Goal: Information Seeking & Learning: Learn about a topic

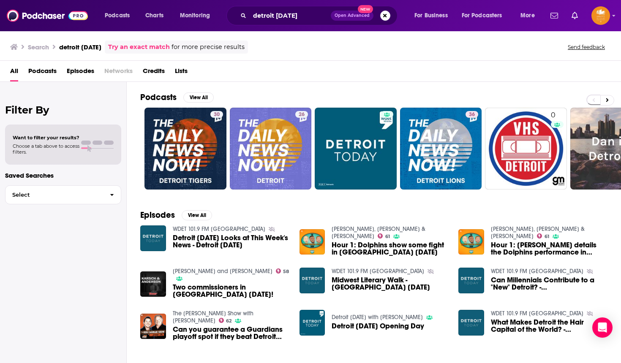
click at [140, 33] on div "Search detroit [DATE] Try an exact match for more precise results Send feedback" at bounding box center [310, 45] width 621 height 30
click at [177, 105] on div "Podcasts View All" at bounding box center [380, 100] width 481 height 16
click at [136, 15] on icon "open menu" at bounding box center [135, 15] width 3 height 2
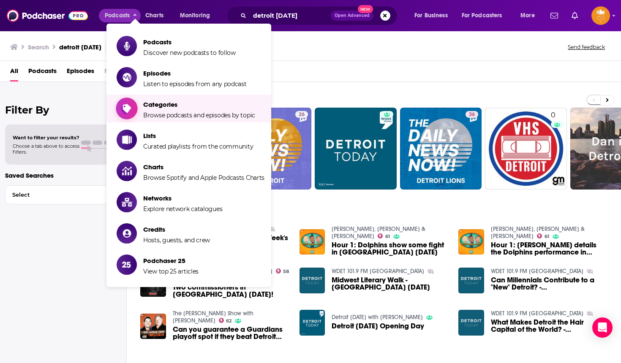
click at [185, 114] on span "Browse podcasts and episodes by topic" at bounding box center [199, 116] width 112 height 8
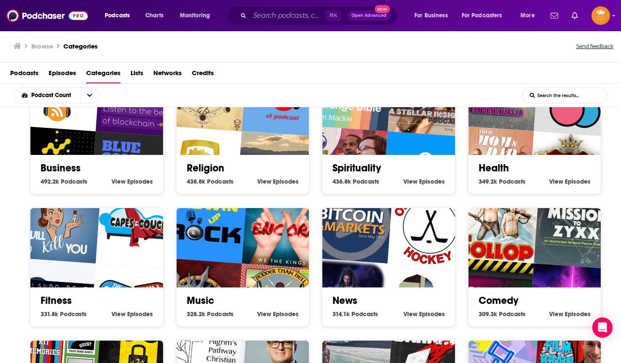
scroll to position [174, 0]
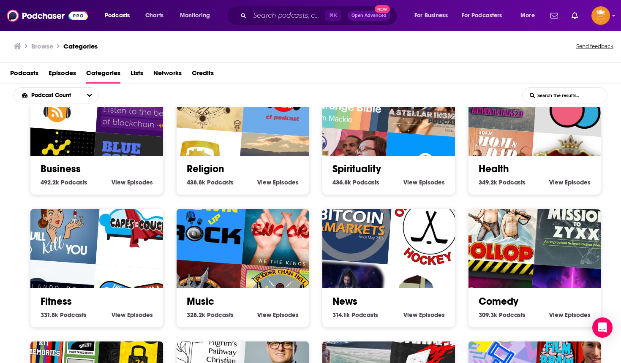
click at [501, 254] on img "The Dollop with Dave Anthony and Gareth Reynolds" at bounding box center [496, 222] width 85 height 85
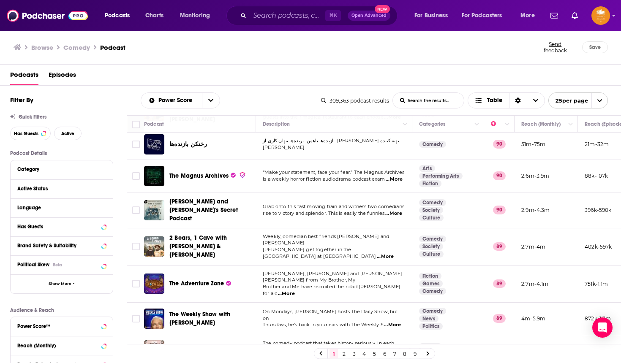
click at [344, 353] on link "2" at bounding box center [344, 354] width 8 height 10
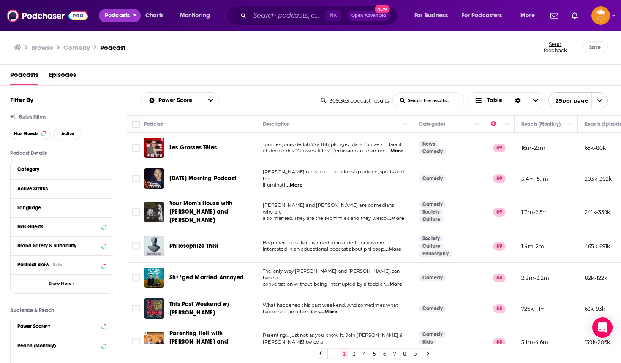
click at [136, 15] on icon "open menu" at bounding box center [135, 15] width 3 height 2
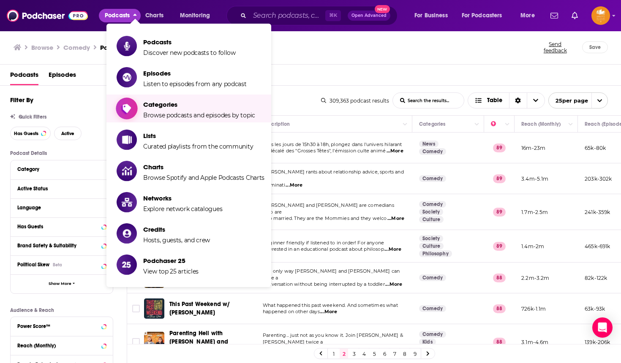
click at [163, 114] on span "Browse podcasts and episodes by topic" at bounding box center [199, 116] width 112 height 8
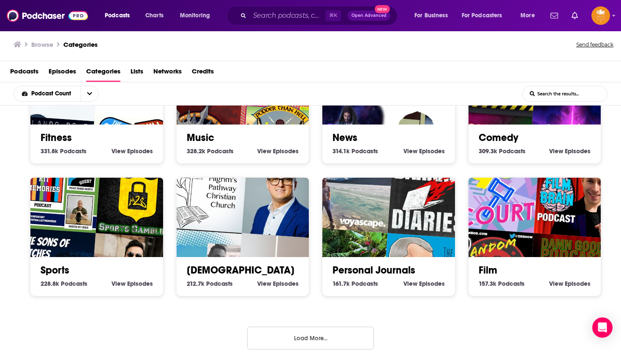
scroll to position [2, 0]
click at [314, 338] on button "Load More..." at bounding box center [310, 338] width 127 height 23
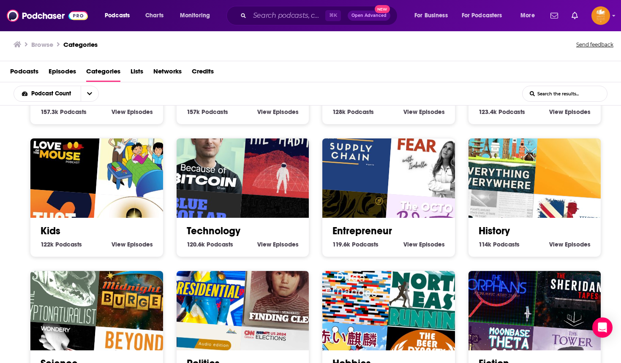
scroll to position [635, 0]
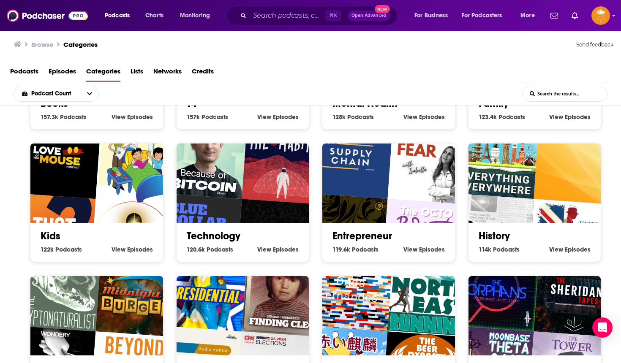
click at [215, 232] on link "Technology" at bounding box center [214, 236] width 54 height 13
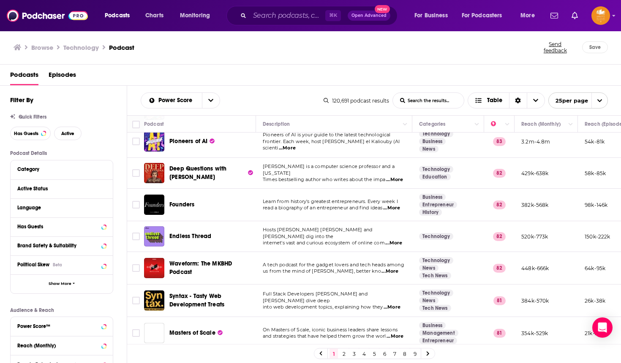
scroll to position [441, 0]
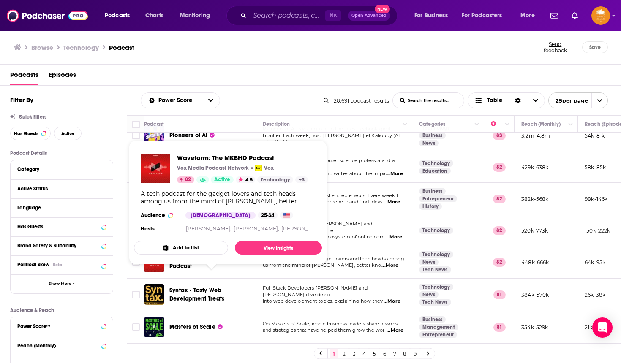
click at [191, 270] on span "Waveform: The MKBHD Podcast" at bounding box center [200, 262] width 63 height 16
